Goal: Transaction & Acquisition: Download file/media

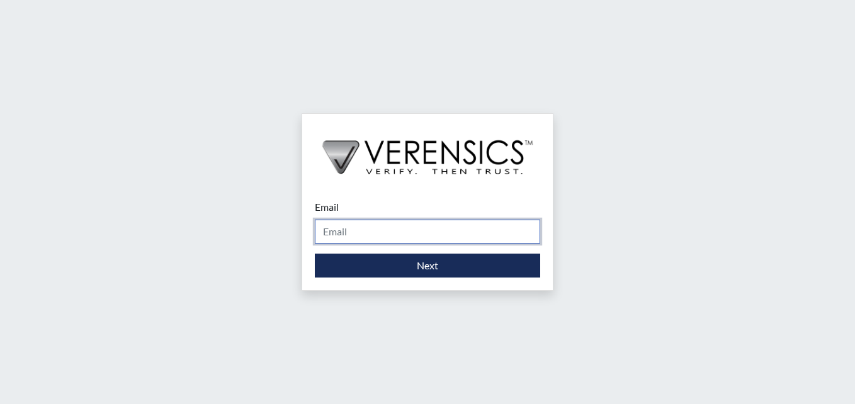
click at [431, 231] on input "Email" at bounding box center [428, 232] width 226 height 24
type input "[PERSON_NAME][EMAIL_ADDRESS][PERSON_NAME][DOMAIN_NAME]"
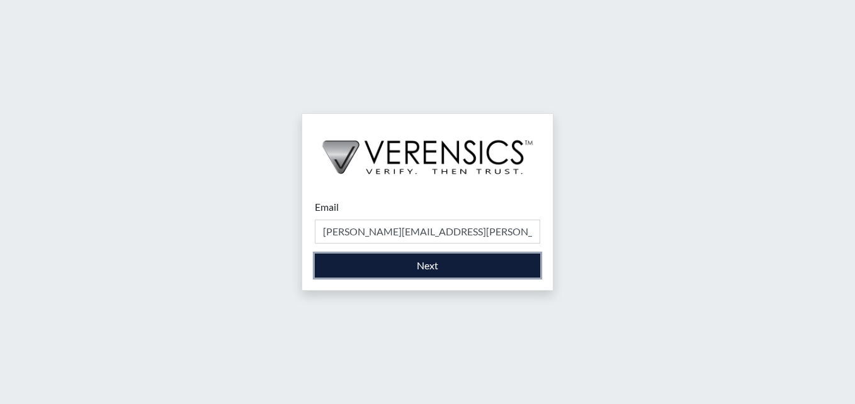
click at [459, 269] on button "Next" at bounding box center [428, 266] width 226 height 24
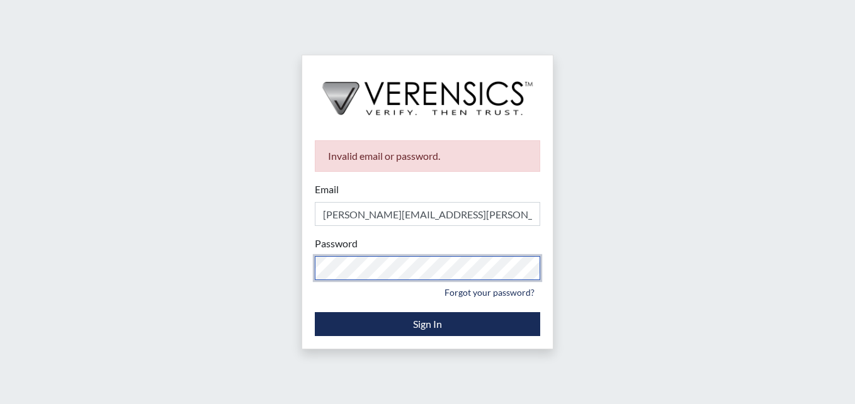
click at [282, 275] on div "Invalid email or password. Email [PERSON_NAME][EMAIL_ADDRESS][PERSON_NAME][DOMA…" at bounding box center [427, 202] width 855 height 404
click at [0, 151] on html "Invalid email or password. Email [PERSON_NAME][EMAIL_ADDRESS][PERSON_NAME][DOMA…" at bounding box center [427, 202] width 855 height 404
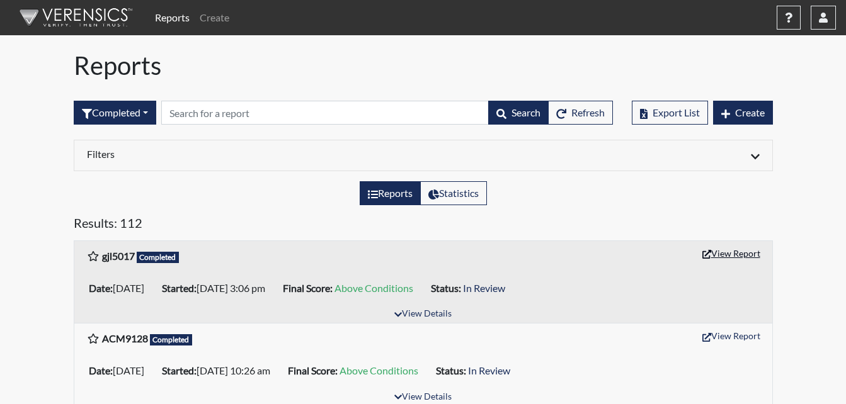
click at [751, 251] on button "View Report" at bounding box center [731, 254] width 69 height 20
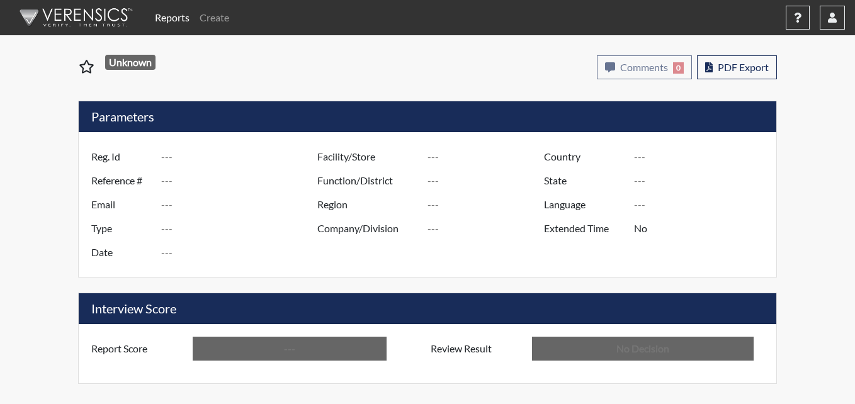
type input "gjl5017"
type input "50903"
type input "---"
type input "Corrections Pre-Employment"
type input "[DATE]"
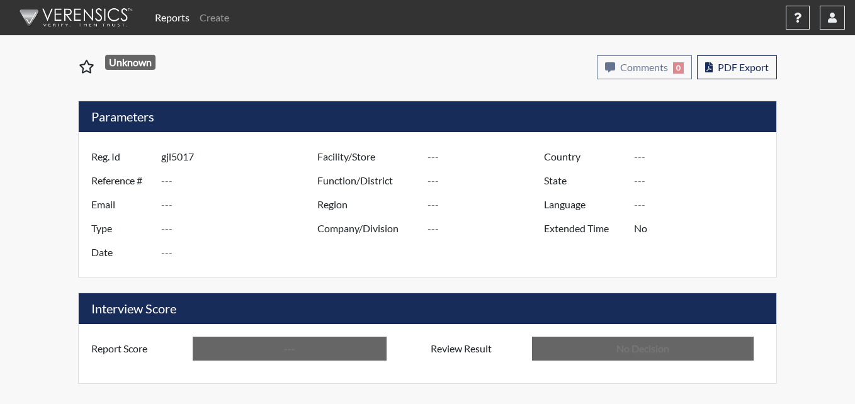
type input "[PERSON_NAME]"
type input "[GEOGRAPHIC_DATA]"
type input "[US_STATE]"
type input "English"
type input "Above Conditions"
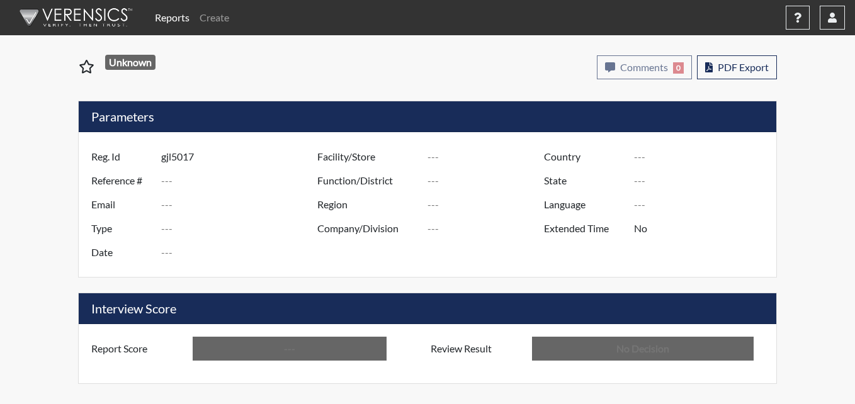
type input "In Review"
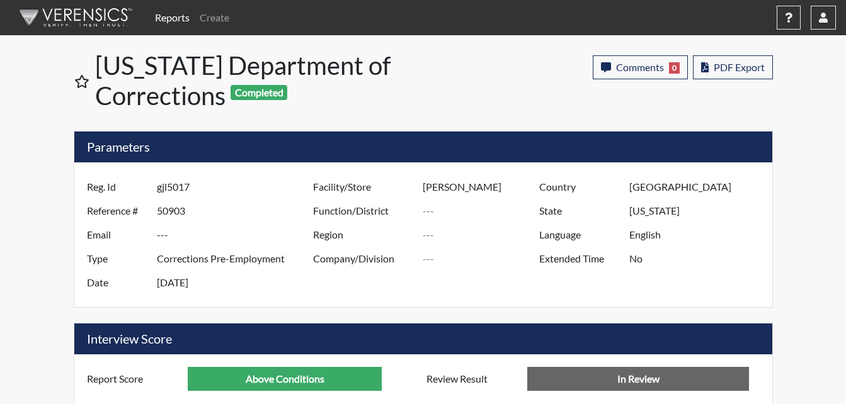
scroll to position [209, 523]
click at [757, 67] on span "PDF Export" at bounding box center [739, 67] width 51 height 12
